Goal: Entertainment & Leisure: Consume media (video, audio)

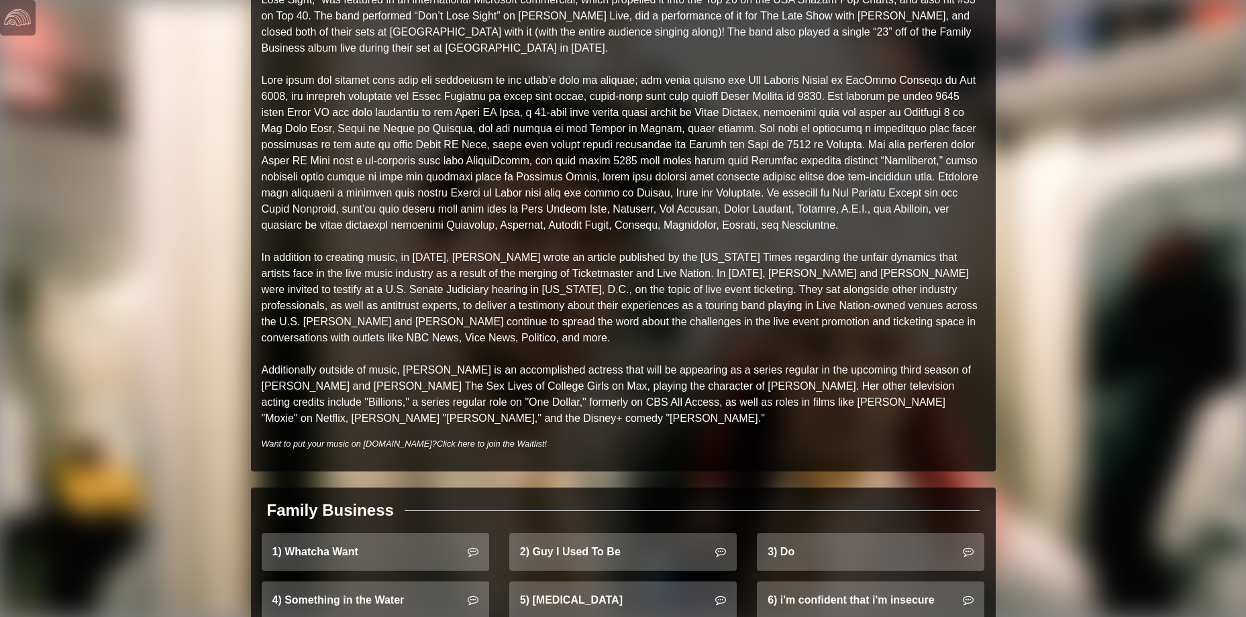
scroll to position [805, 0]
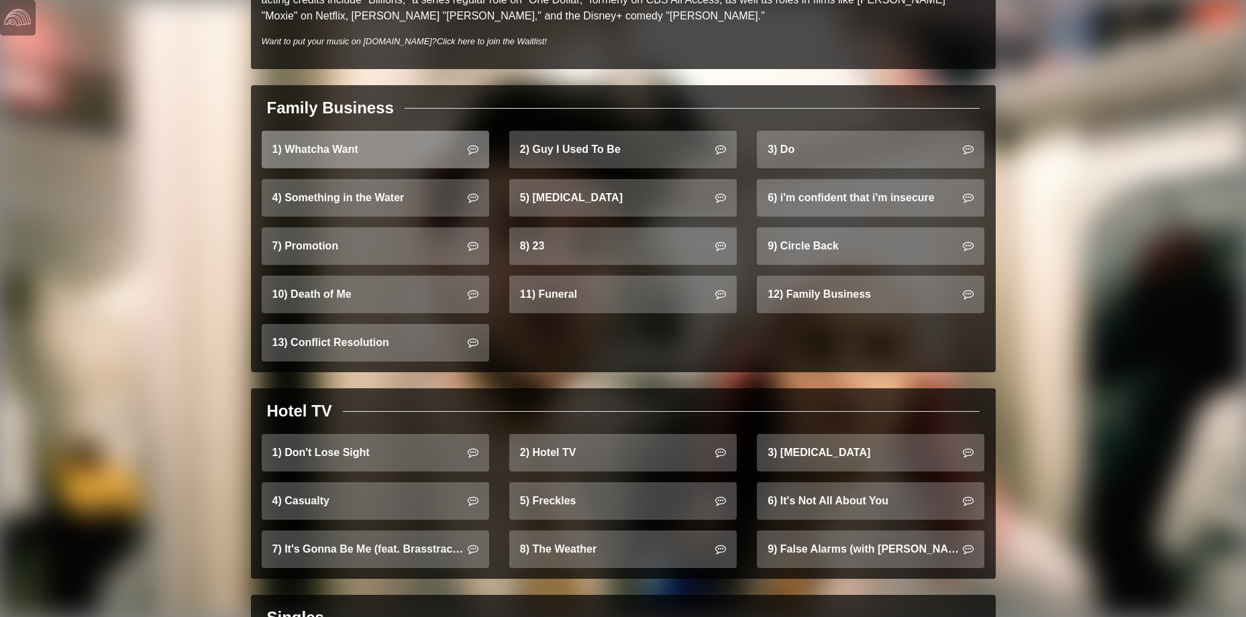
click at [336, 132] on link "1) Whatcha Want" at bounding box center [376, 150] width 228 height 38
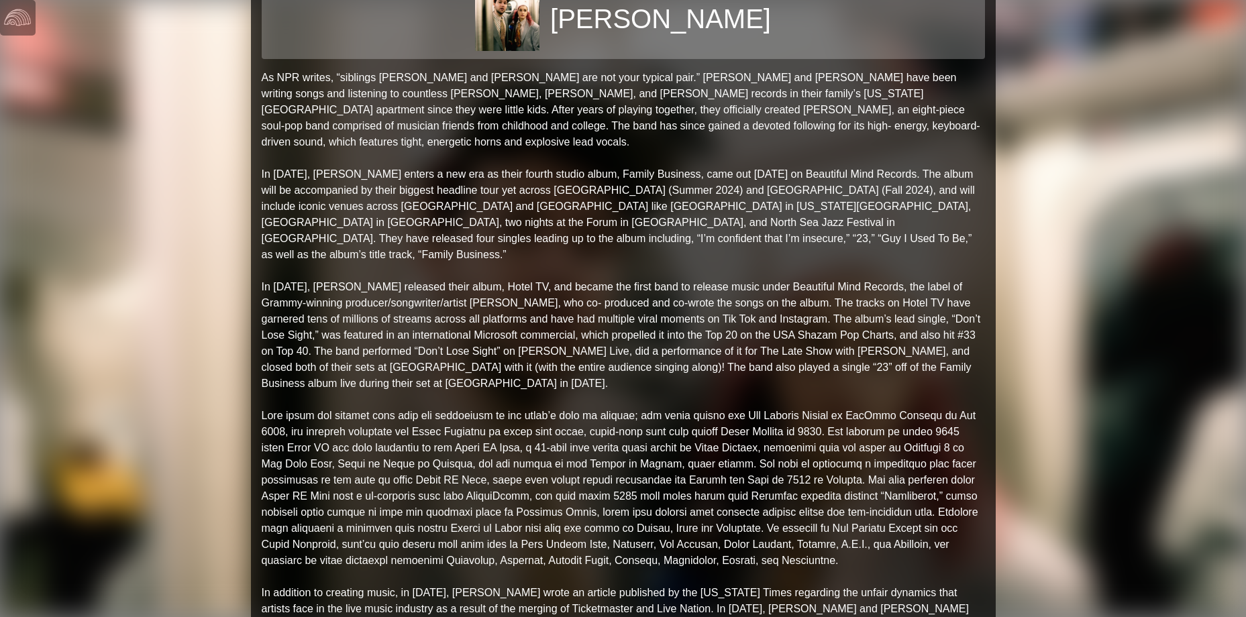
scroll to position [0, 0]
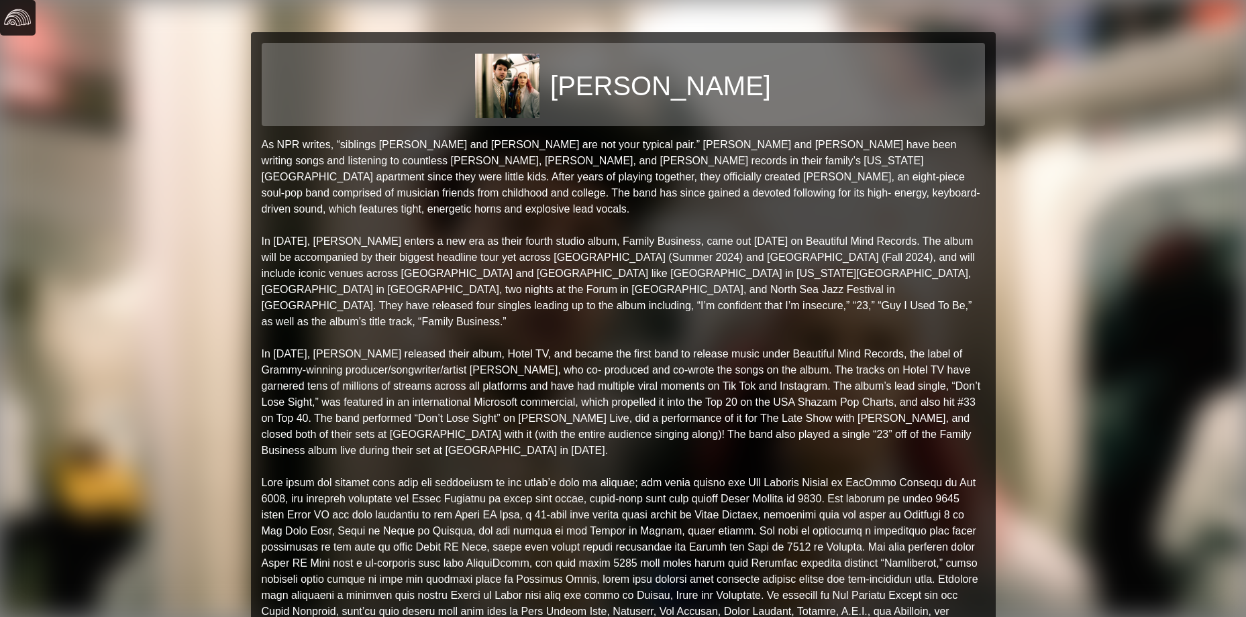
click at [17, 17] on img at bounding box center [17, 17] width 27 height 27
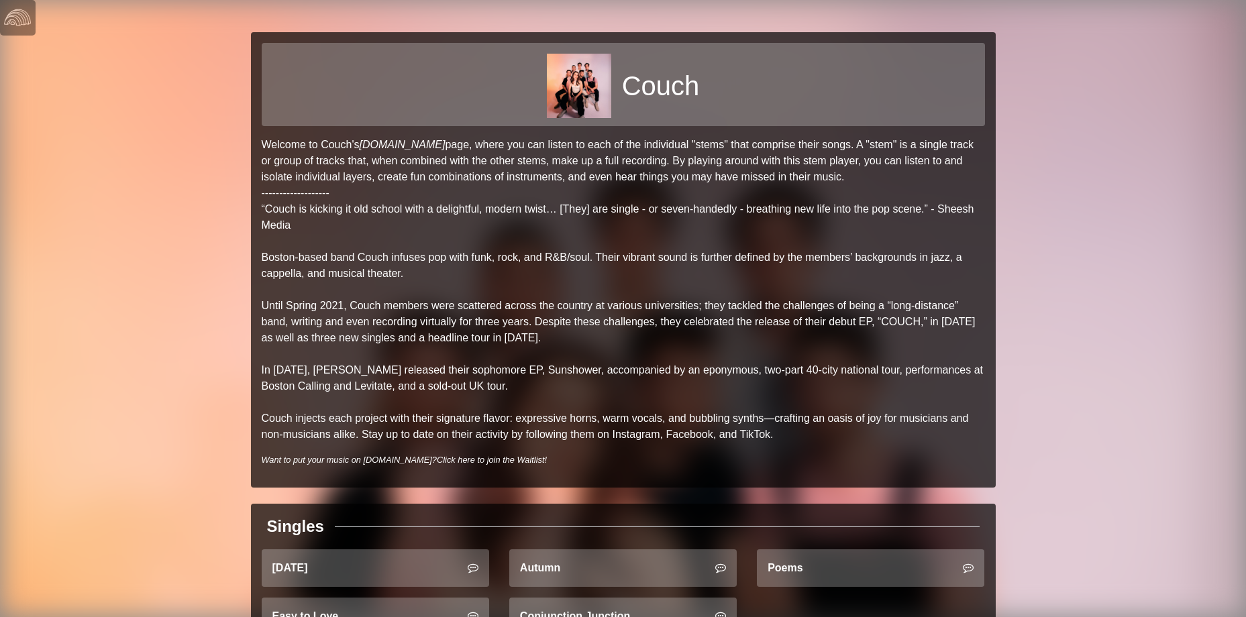
scroll to position [336, 0]
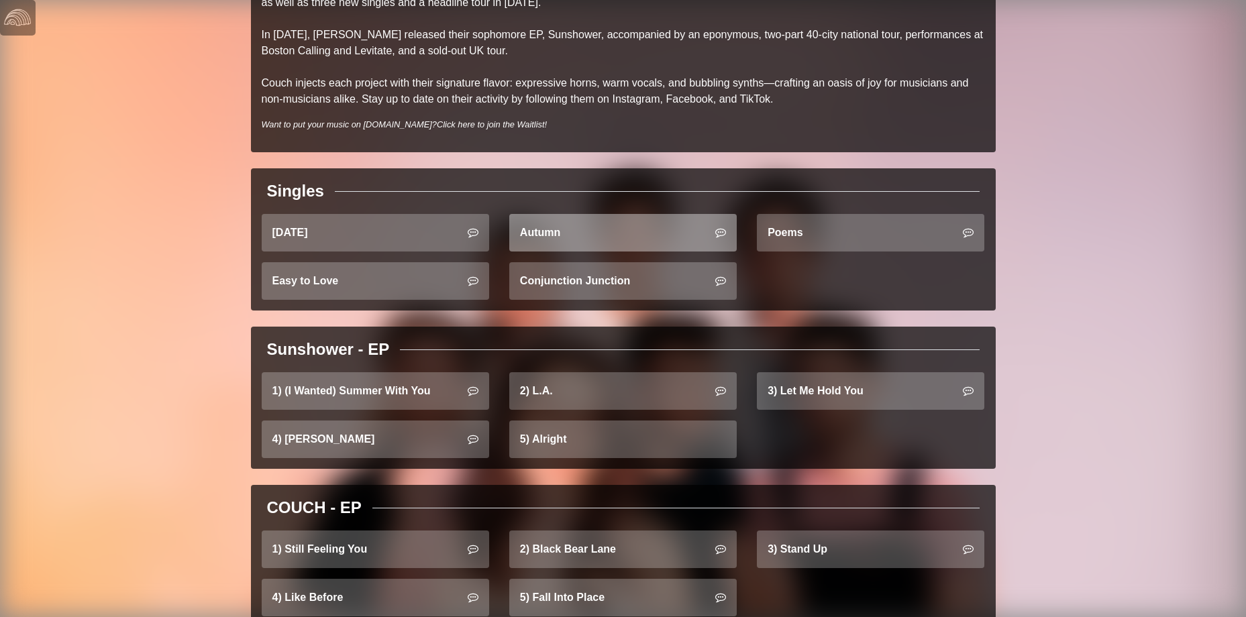
click at [597, 245] on link "Autumn" at bounding box center [623, 233] width 228 height 38
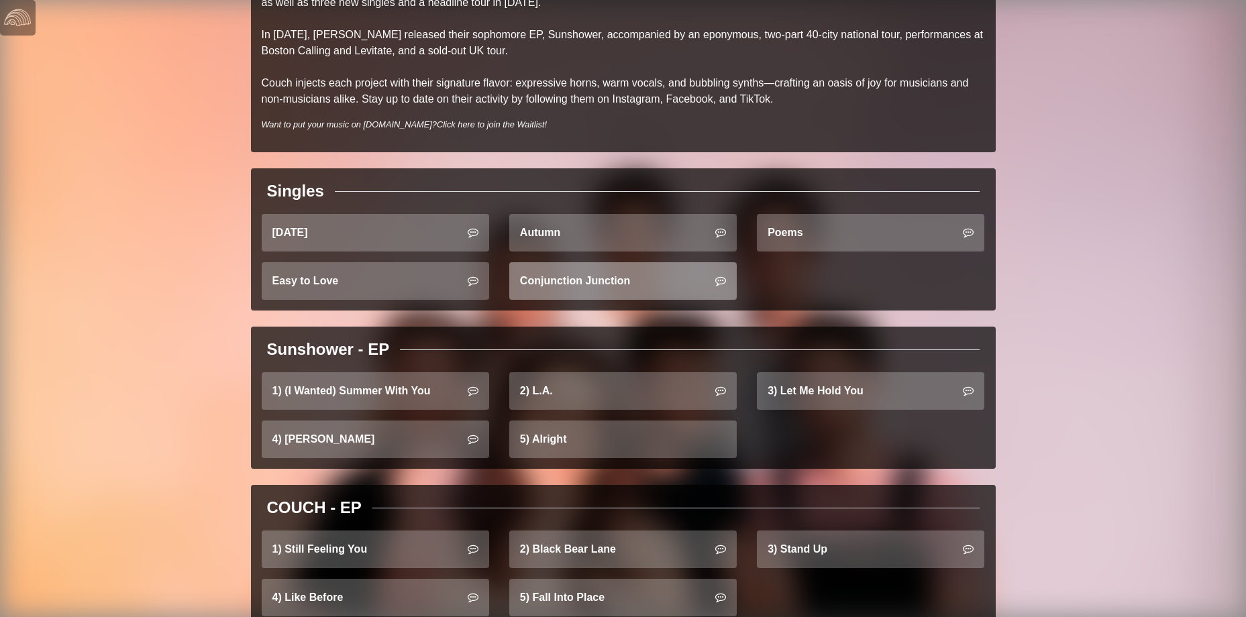
click at [581, 284] on link "Conjunction Junction" at bounding box center [623, 281] width 228 height 38
